Goal: Find specific page/section: Find specific page/section

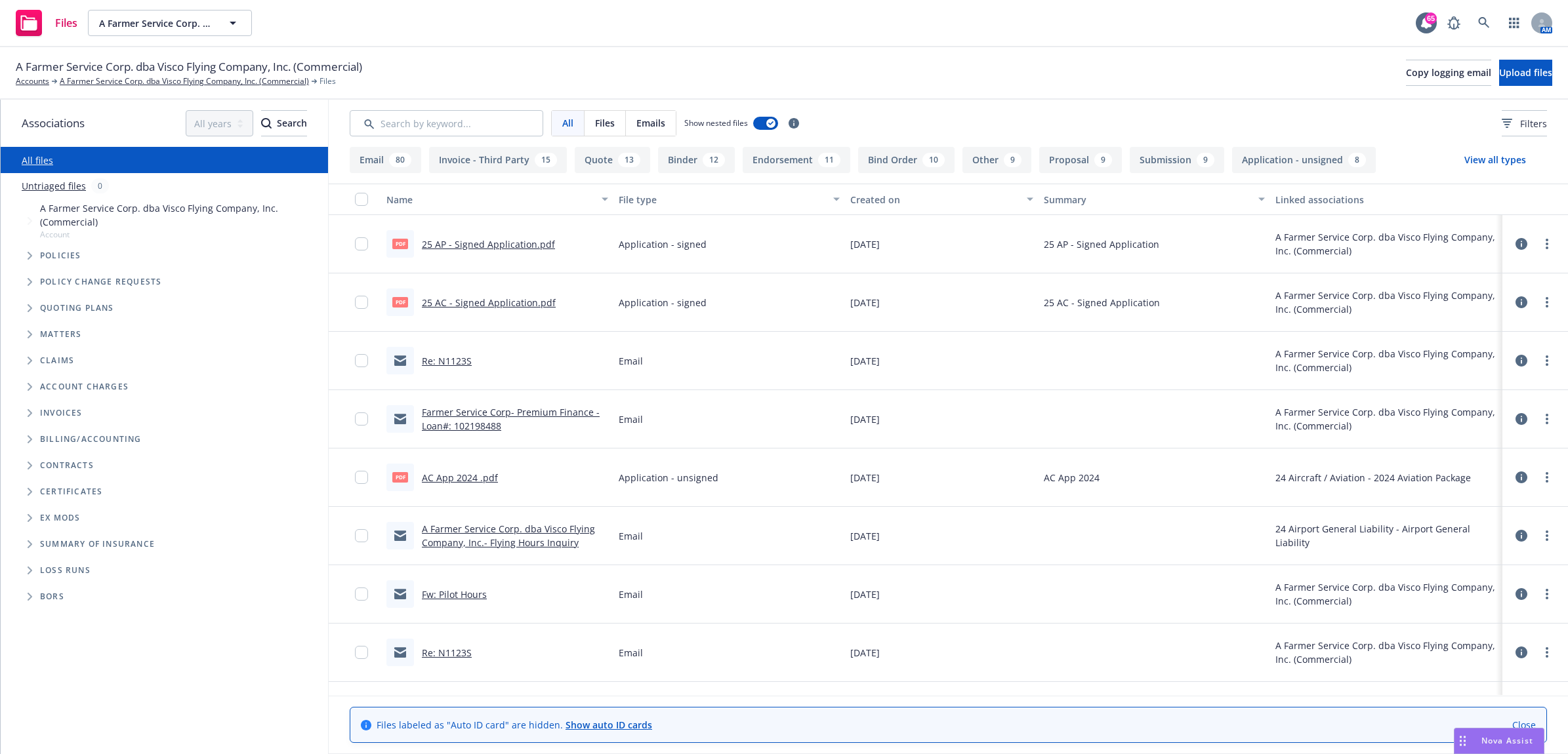
click at [25, 260] on span "Tree Example" at bounding box center [29, 256] width 21 height 21
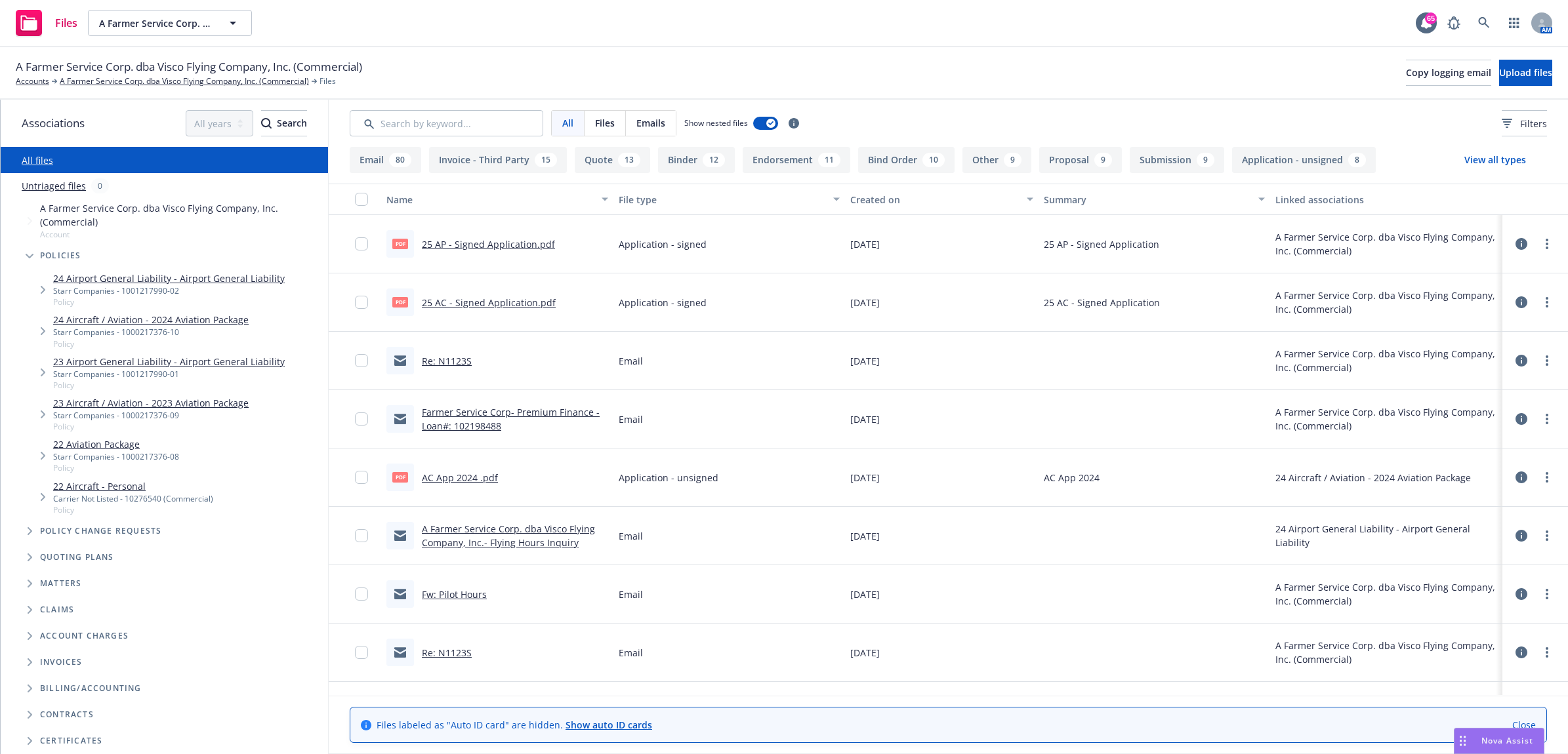
click at [25, 552] on span "Tree Example" at bounding box center [29, 558] width 21 height 21
